Goal: Transaction & Acquisition: Purchase product/service

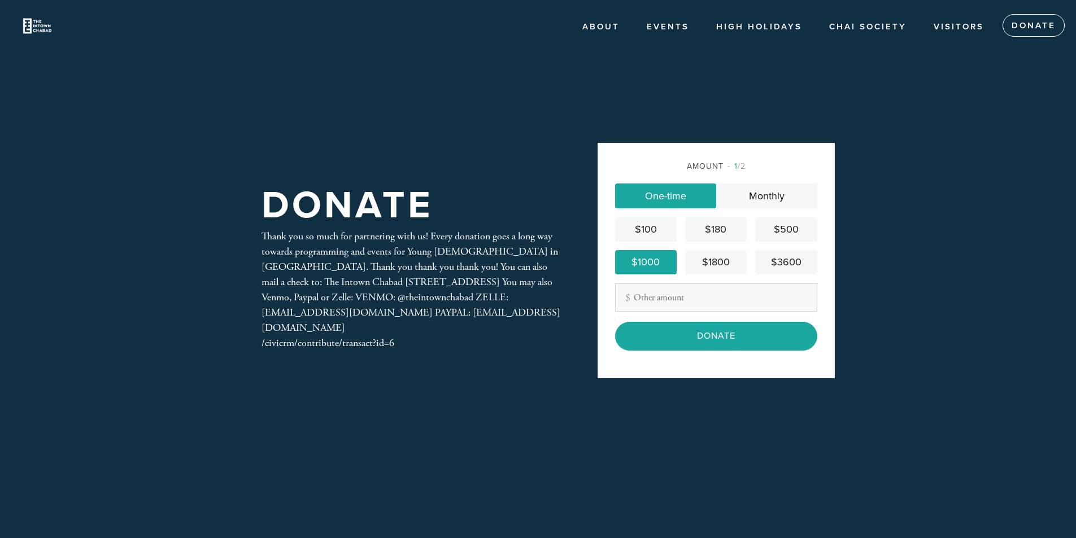
click at [665, 289] on input "Other Amount" at bounding box center [716, 298] width 202 height 28
drag, startPoint x: 680, startPoint y: 369, endPoint x: 691, endPoint y: 362, distance: 13.2
click at [691, 362] on div "Amount 1 /2 One-time Monthly $100 $180 $500 $1000 $1800 $3600 Other Amount 1 Co…" at bounding box center [716, 260] width 237 height 235
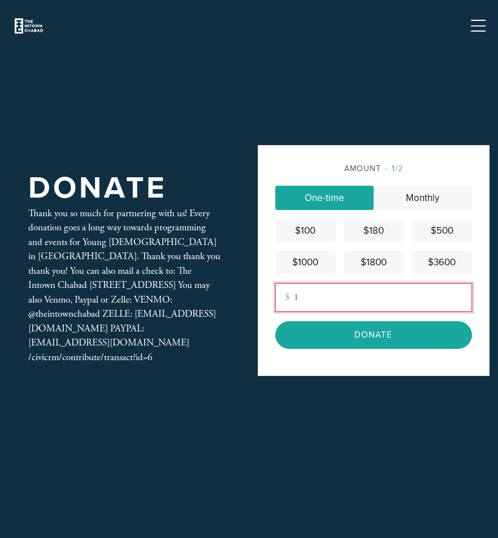
click at [332, 309] on input "1" at bounding box center [373, 298] width 197 height 28
type input "4"
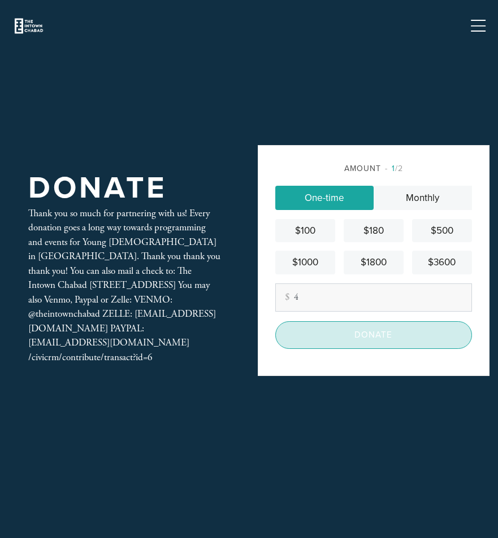
click at [403, 329] on input "Donate" at bounding box center [373, 336] width 197 height 28
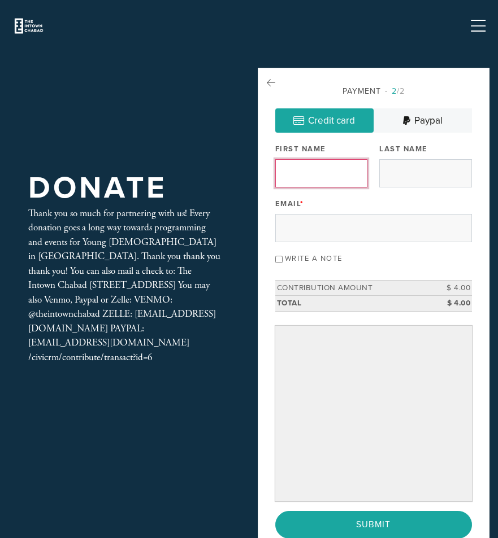
click at [337, 181] on input "First Name" at bounding box center [321, 173] width 93 height 28
type input "james"
type input "rodri"
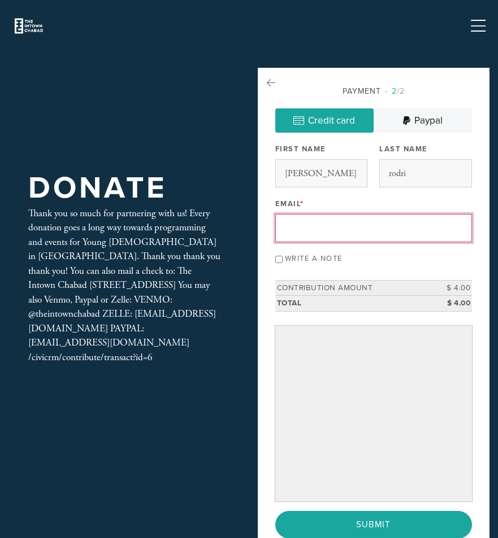
type input "jamesrodriguez88@gmail.com"
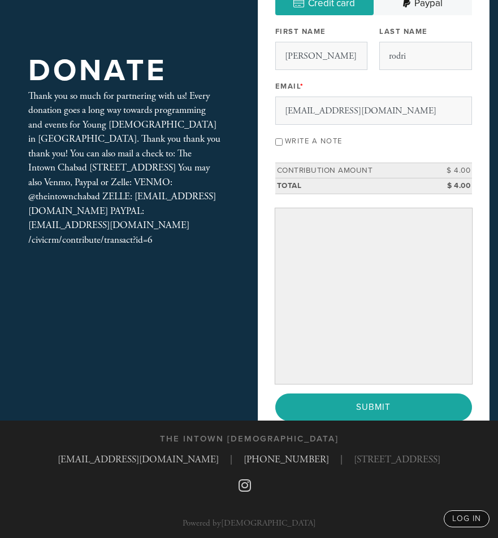
scroll to position [120, 0]
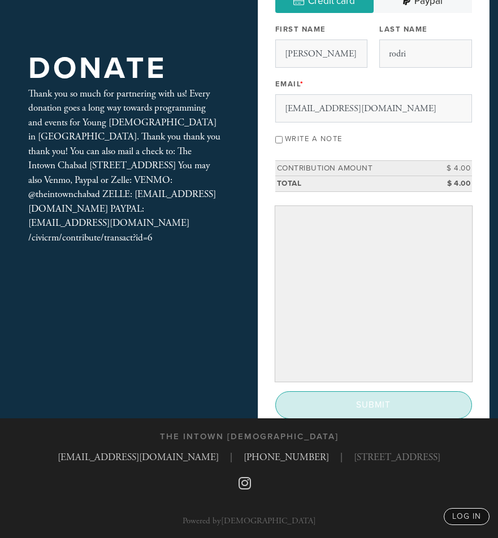
click at [337, 397] on input "Submit" at bounding box center [373, 406] width 197 height 28
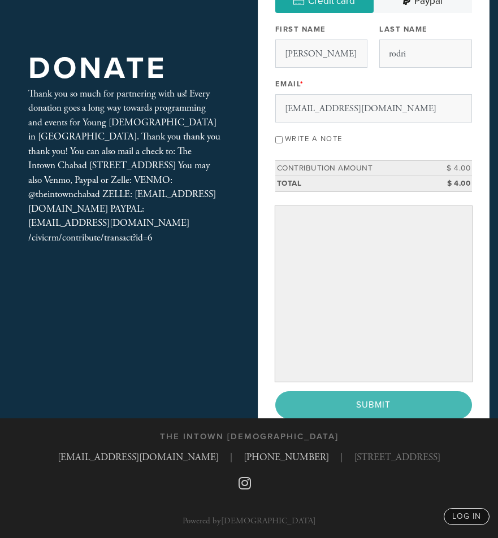
click at [385, 399] on div "< Previous Page Submit" at bounding box center [373, 406] width 197 height 28
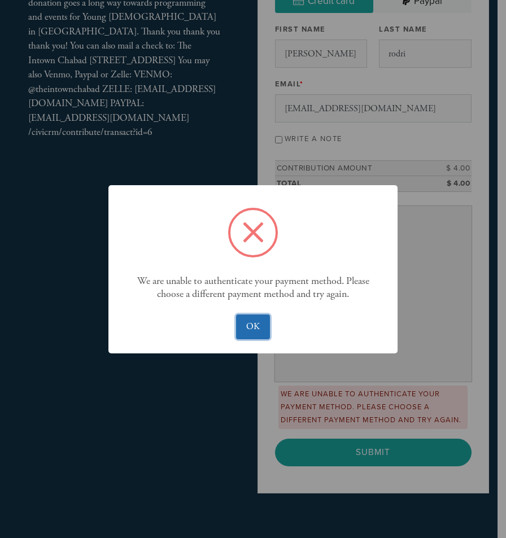
click at [252, 329] on button "OK" at bounding box center [252, 327] width 33 height 25
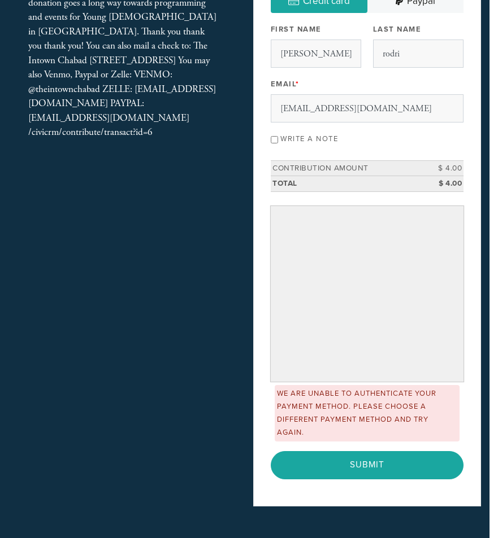
scroll to position [227, 0]
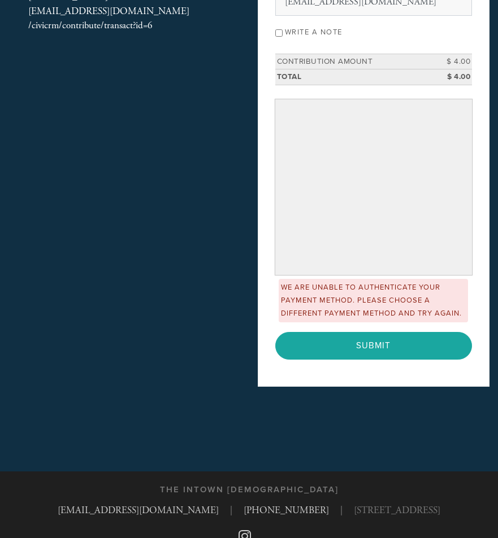
drag, startPoint x: 403, startPoint y: 462, endPoint x: 415, endPoint y: 428, distance: 36.5
click at [410, 442] on div "Donate Thank you so much for partnering with us! Every donation goes a long way…" at bounding box center [249, 122] width 498 height 698
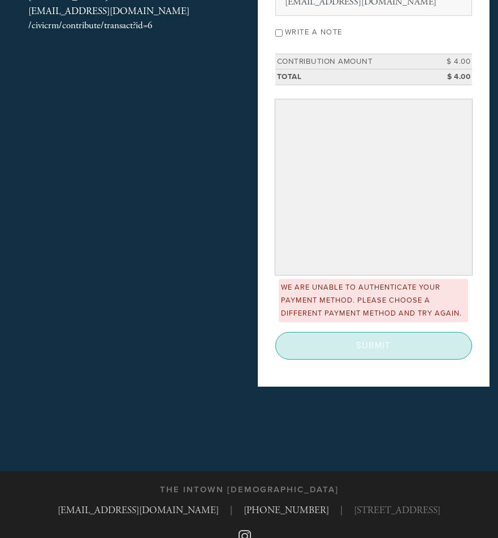
click at [418, 350] on input "Submit" at bounding box center [373, 346] width 197 height 28
